Goal: Understand process/instructions: Learn how to perform a task or action

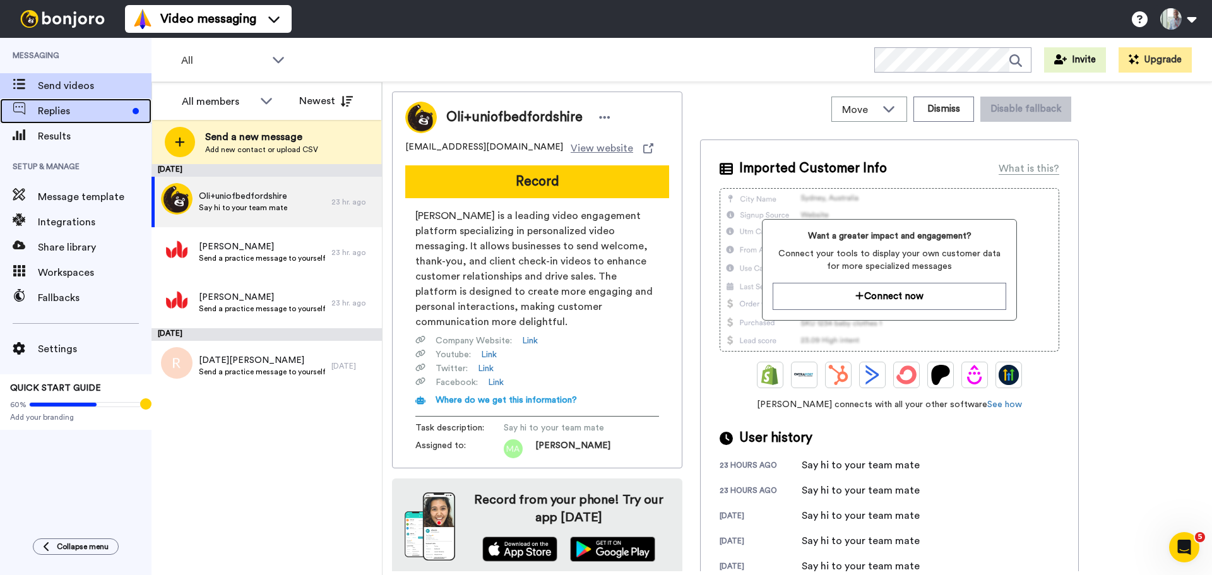
click at [50, 113] on span "Replies" at bounding box center [83, 111] width 90 height 15
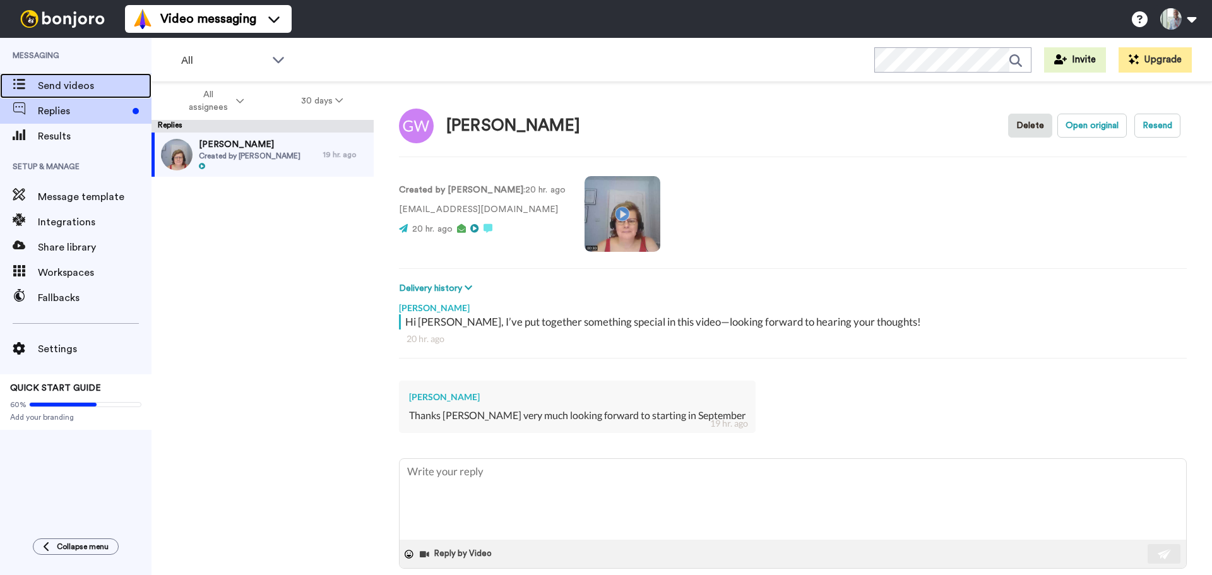
click at [58, 87] on span "Send videos" at bounding box center [95, 85] width 114 height 15
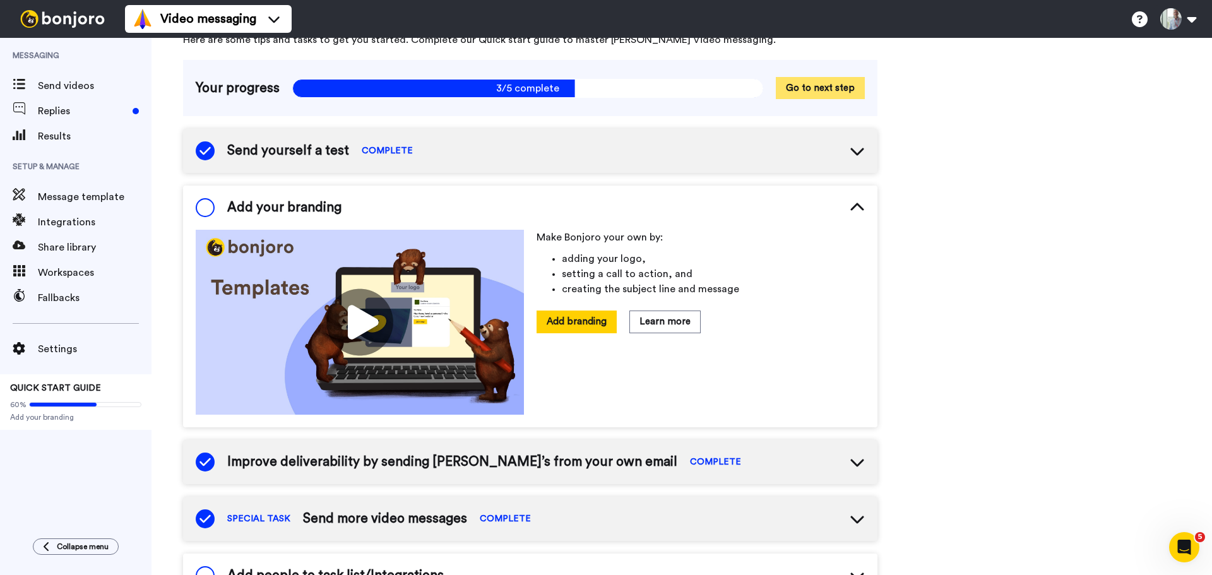
click at [841, 93] on button "Go to next step" at bounding box center [820, 88] width 89 height 22
click at [802, 85] on button "Go to next step" at bounding box center [820, 88] width 89 height 22
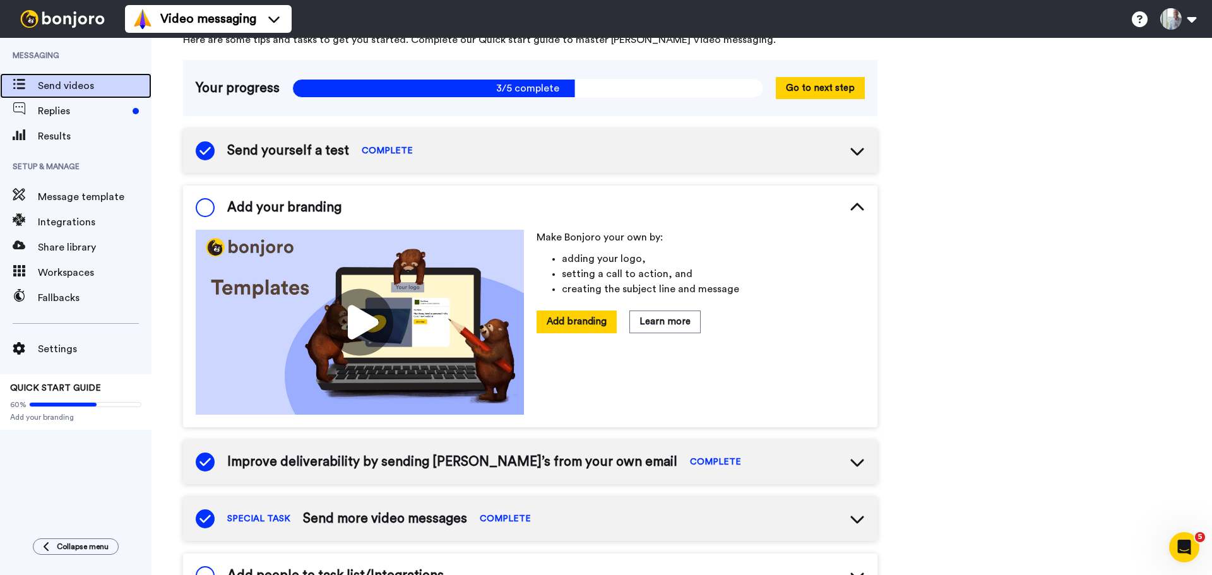
click at [81, 83] on span "Send videos" at bounding box center [95, 85] width 114 height 15
